Goal: Information Seeking & Learning: Learn about a topic

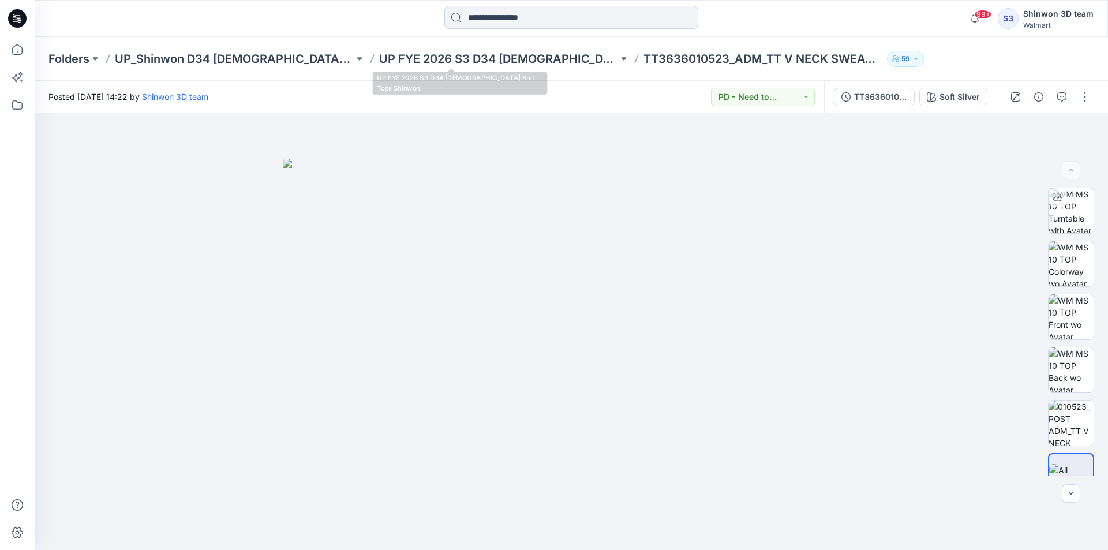
click at [511, 22] on input at bounding box center [571, 17] width 254 height 23
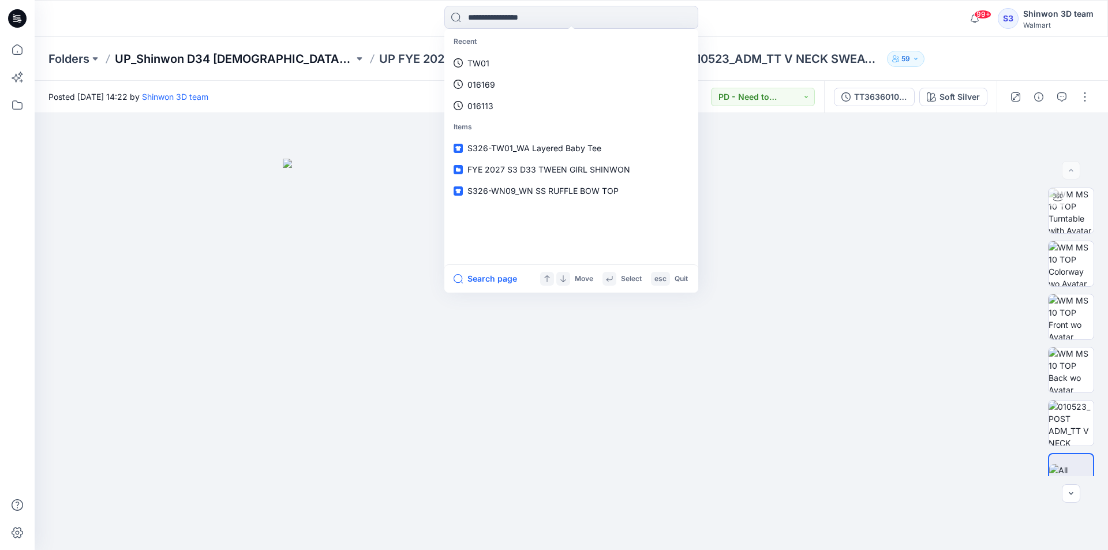
click at [279, 51] on p "UP_Shinwon D34 [DEMOGRAPHIC_DATA] Knit Tops" at bounding box center [234, 59] width 239 height 16
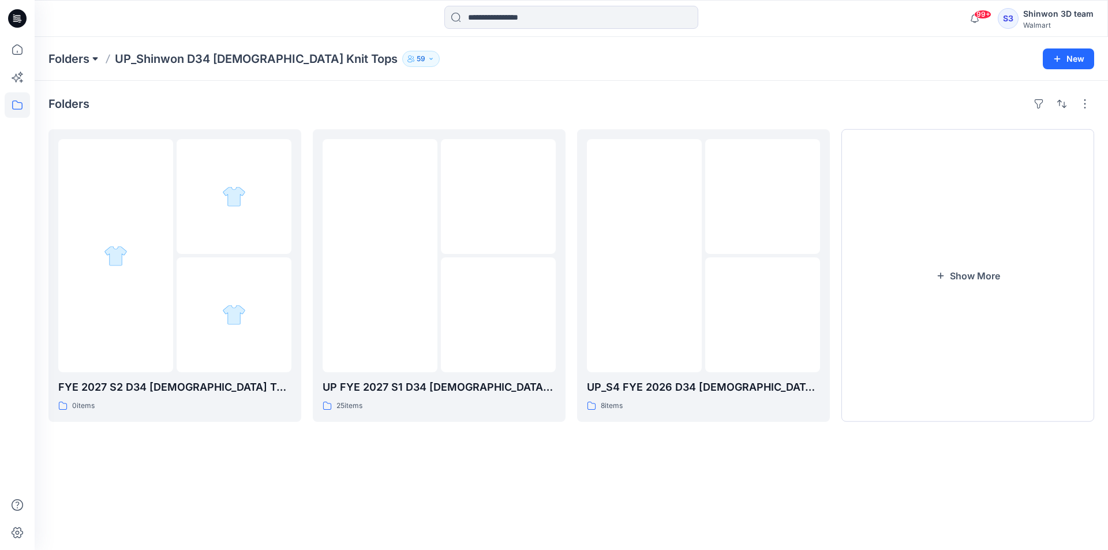
click at [100, 56] on button at bounding box center [95, 59] width 12 height 16
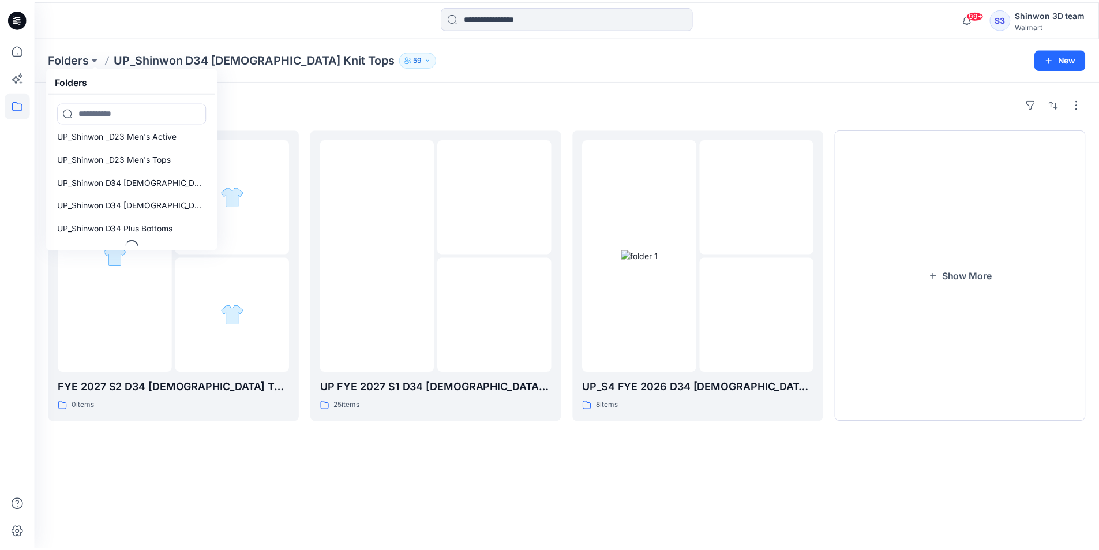
scroll to position [637, 0]
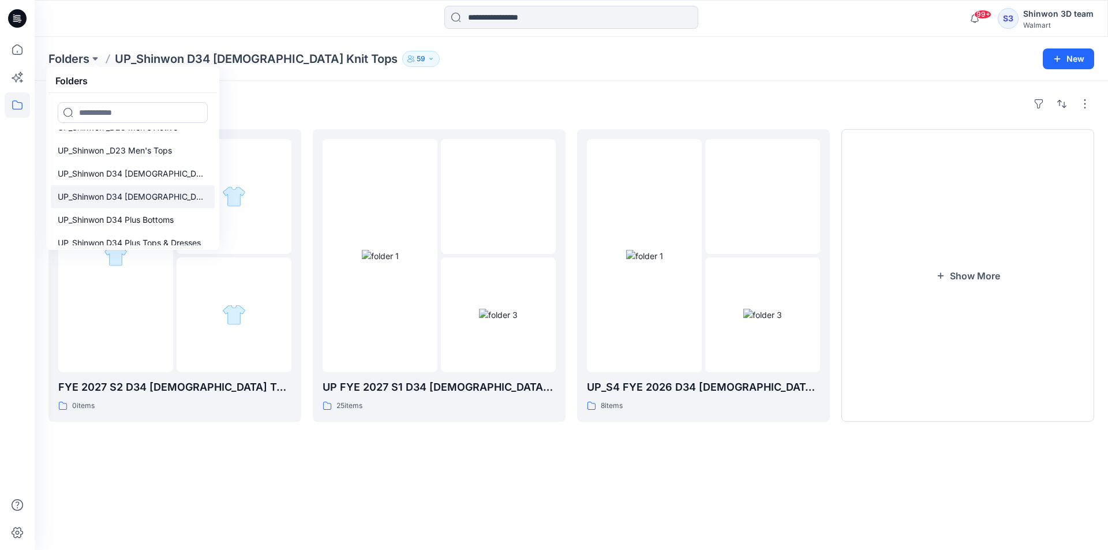
click at [167, 199] on p "UP_Shinwon D34 [DEMOGRAPHIC_DATA] Dresses" at bounding box center [133, 197] width 150 height 14
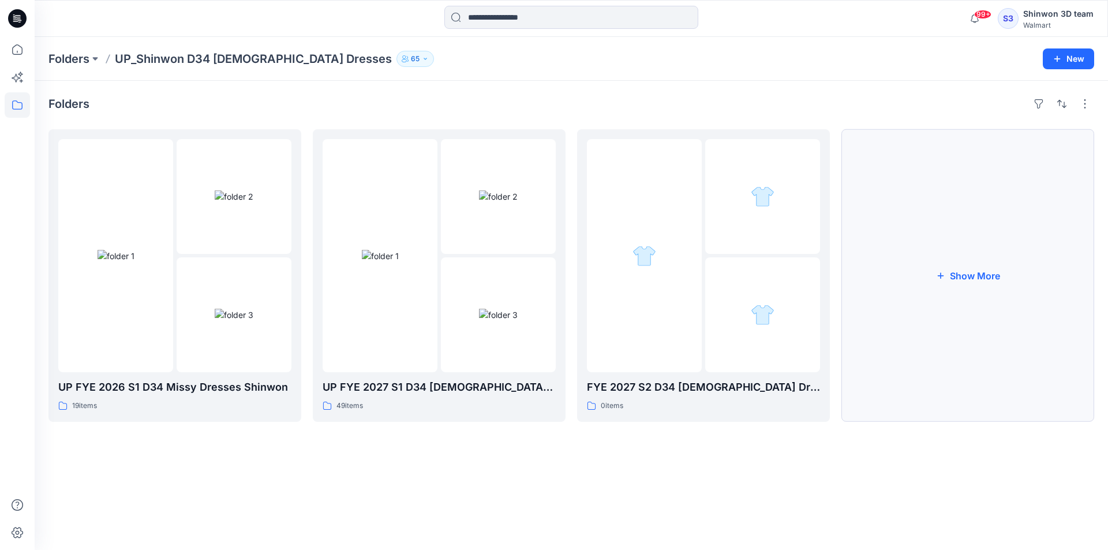
click at [927, 295] on button "Show More" at bounding box center [967, 275] width 253 height 293
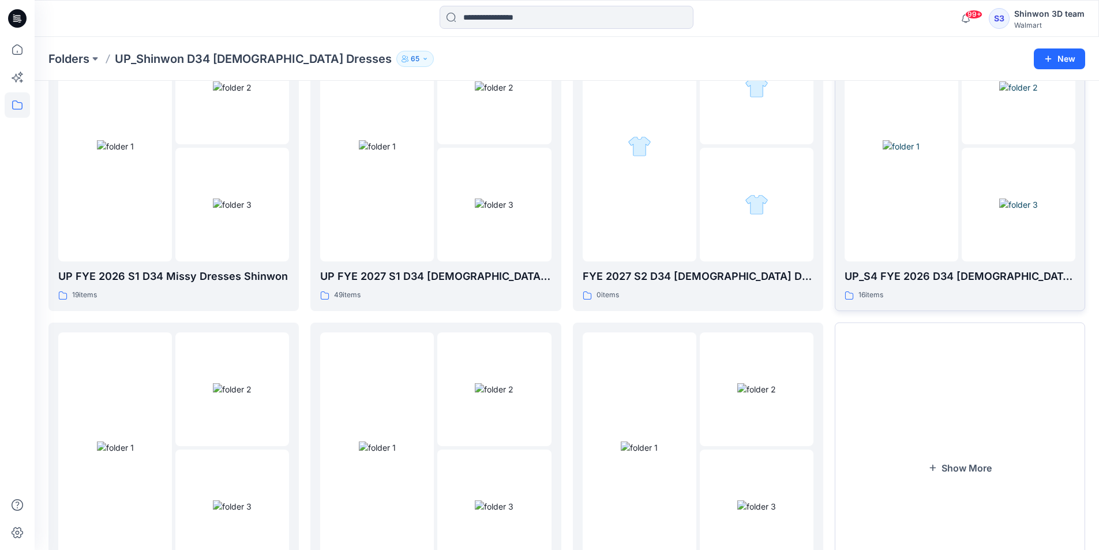
scroll to position [204, 0]
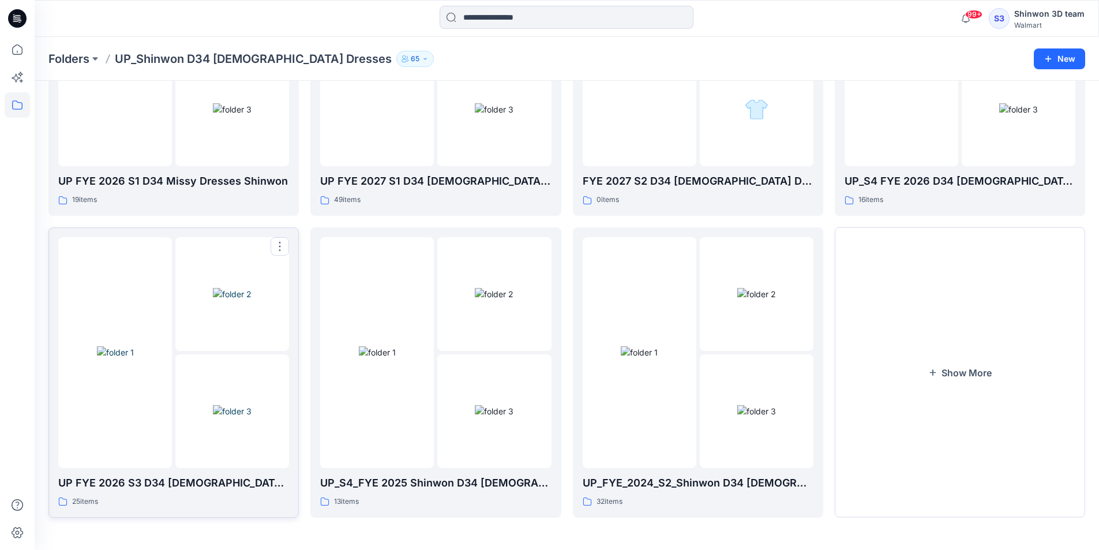
click at [152, 432] on div at bounding box center [115, 352] width 114 height 231
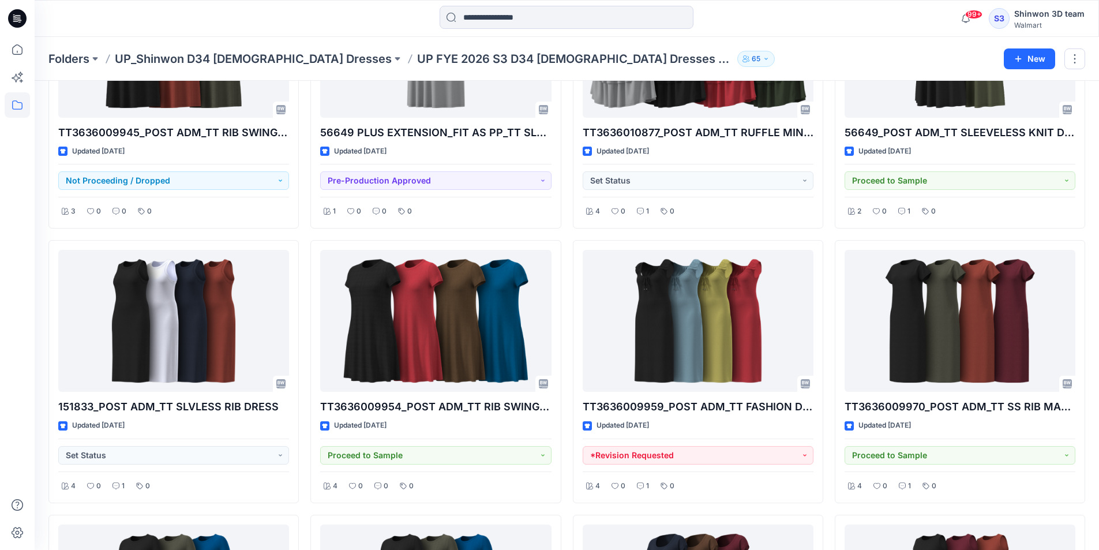
scroll to position [121, 0]
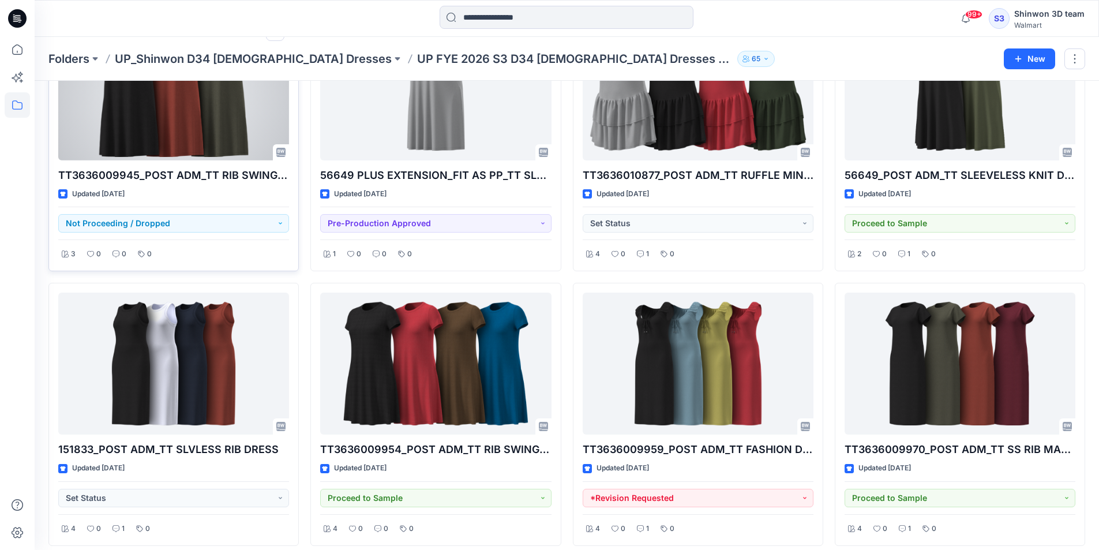
click at [222, 128] on div at bounding box center [173, 89] width 231 height 143
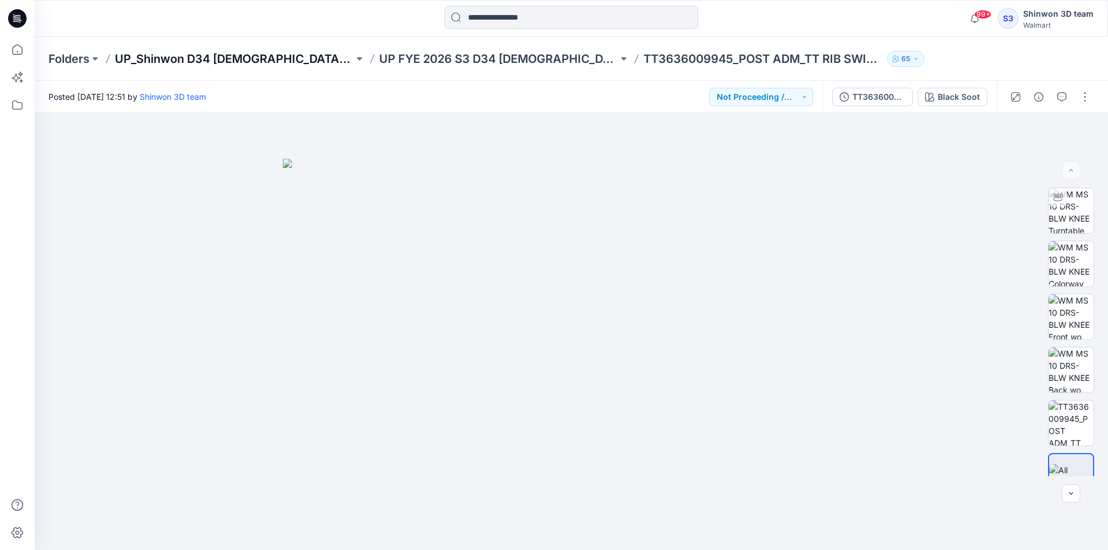
click at [286, 60] on p "UP_Shinwon D34 [DEMOGRAPHIC_DATA] Dresses" at bounding box center [234, 59] width 239 height 16
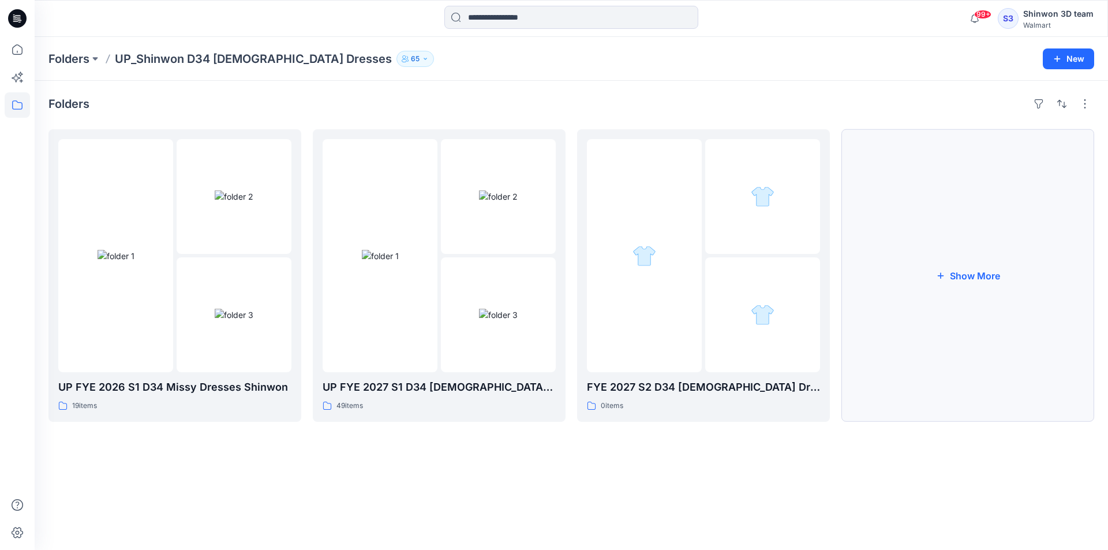
click at [995, 223] on button "Show More" at bounding box center [967, 275] width 253 height 293
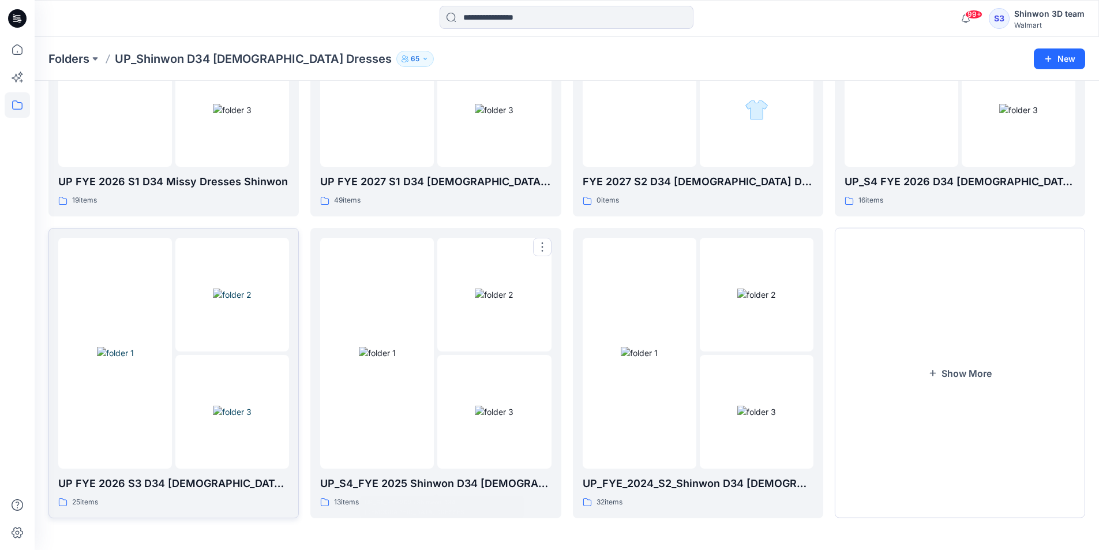
scroll to position [204, 0]
click at [252, 417] on img at bounding box center [232, 411] width 39 height 12
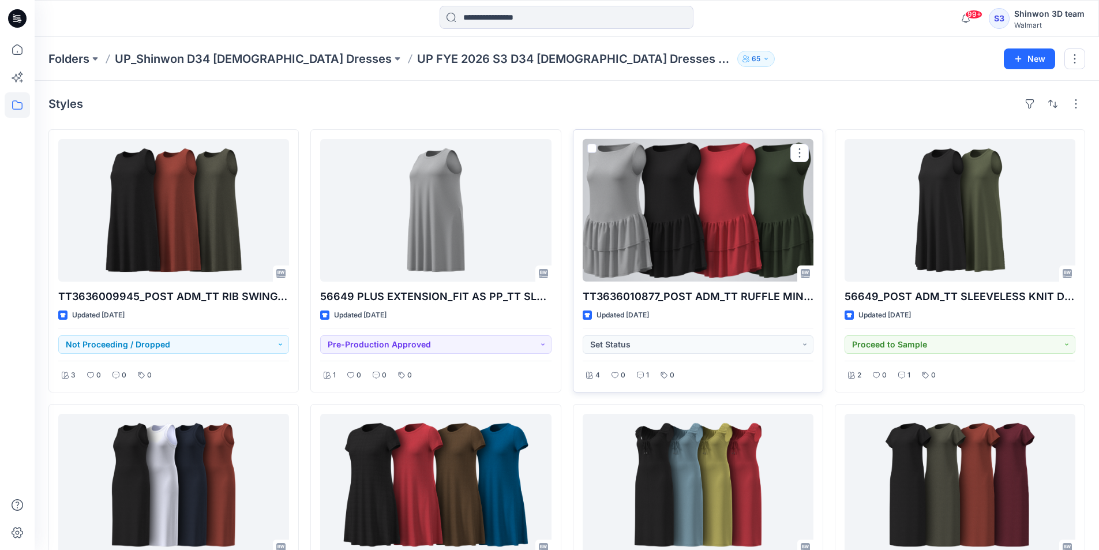
click at [676, 211] on div at bounding box center [698, 210] width 231 height 143
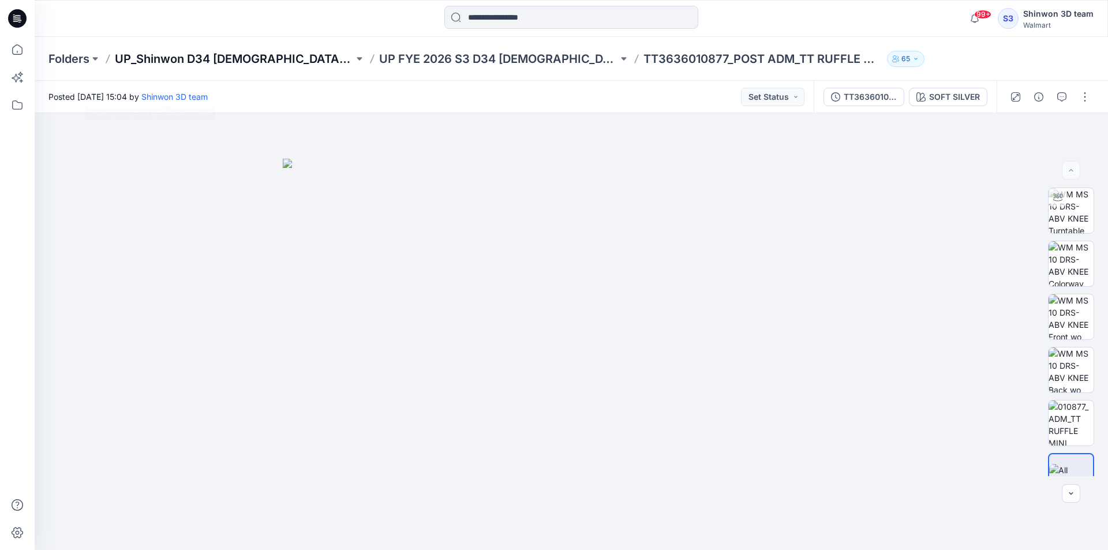
click at [289, 57] on p "UP_Shinwon D34 [DEMOGRAPHIC_DATA] Dresses" at bounding box center [234, 59] width 239 height 16
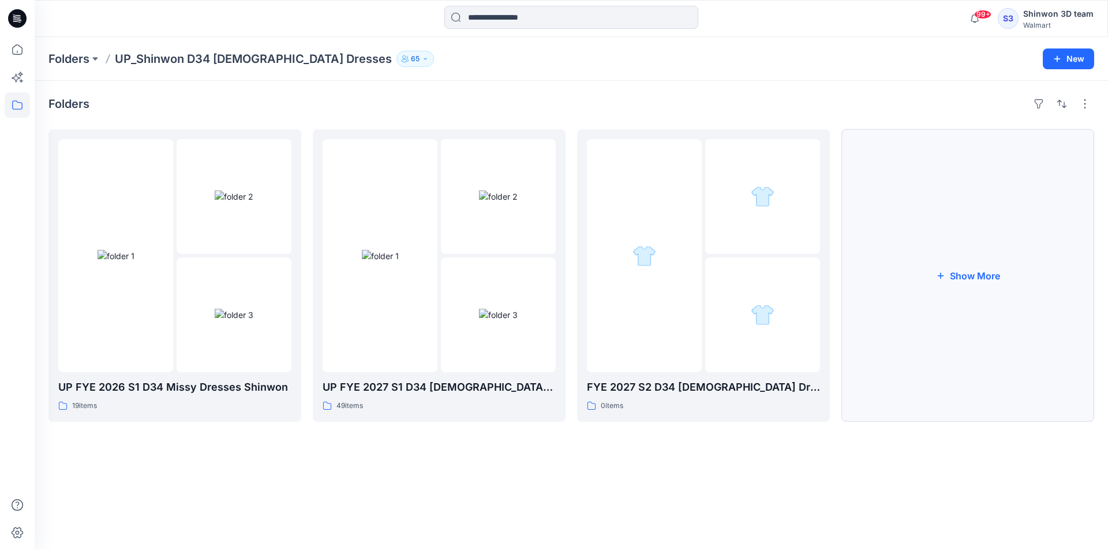
click at [908, 310] on button "Show More" at bounding box center [967, 275] width 253 height 293
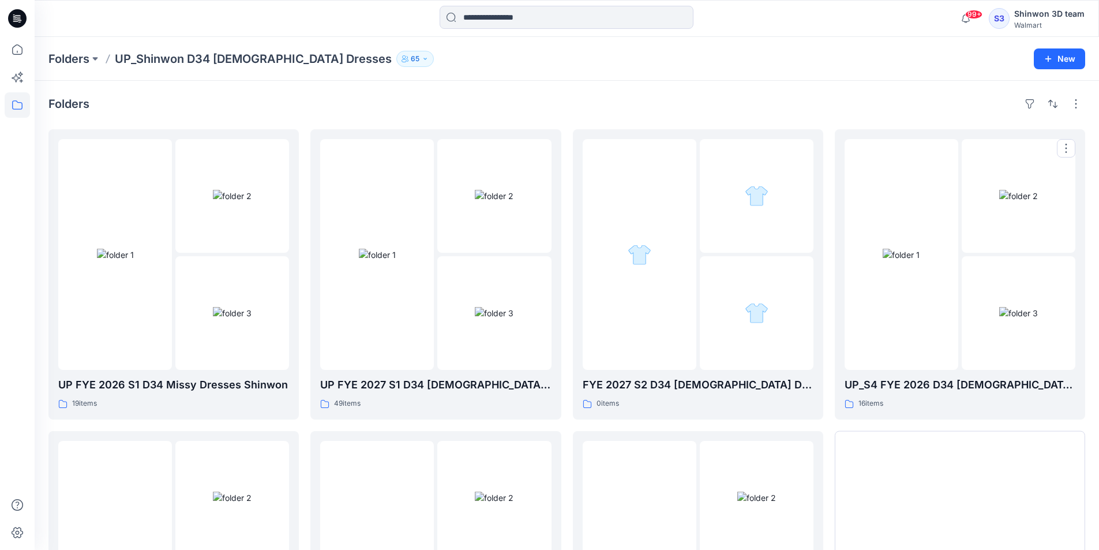
click at [908, 261] on img at bounding box center [901, 255] width 37 height 12
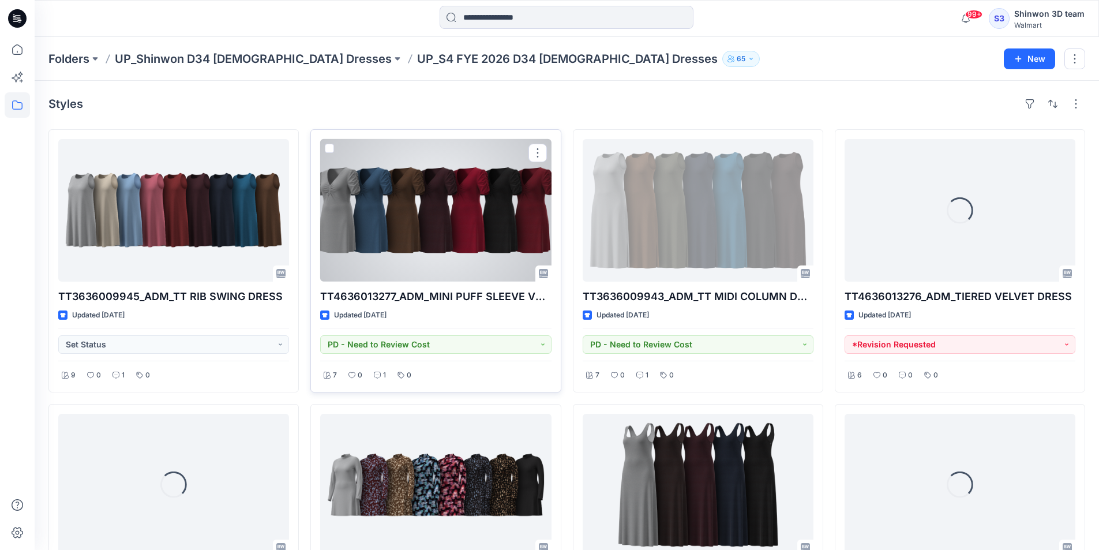
click at [486, 218] on div at bounding box center [435, 210] width 231 height 143
